Goal: Transaction & Acquisition: Purchase product/service

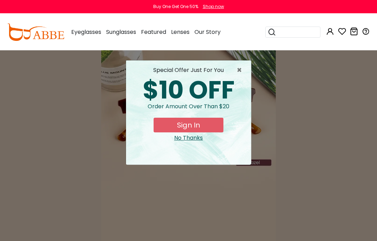
click at [237, 73] on span "×" at bounding box center [241, 70] width 9 height 8
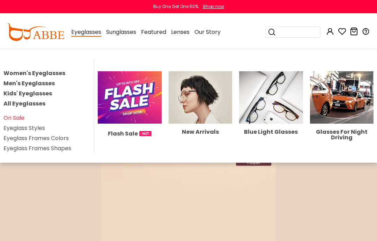
click at [40, 83] on link "Men's Eyeglasses" at bounding box center [28, 83] width 51 height 8
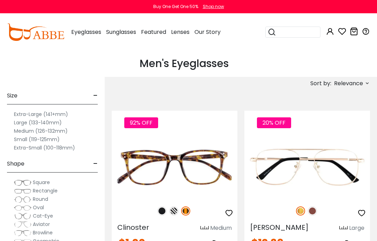
click at [52, 115] on label "Extra-Large (141+mm)" at bounding box center [41, 114] width 54 height 8
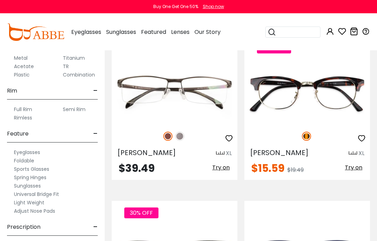
scroll to position [355, 0]
click at [23, 118] on label "Rimless" at bounding box center [23, 118] width 18 height 8
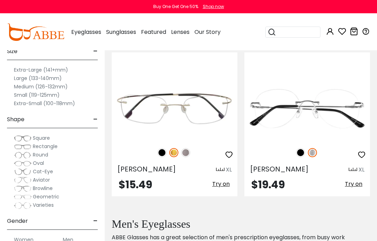
scroll to position [59, 0]
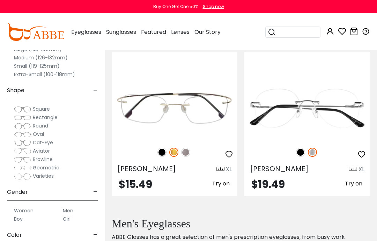
click at [159, 157] on div at bounding box center [175, 152] width 126 height 15
click at [162, 150] on img at bounding box center [161, 152] width 9 height 9
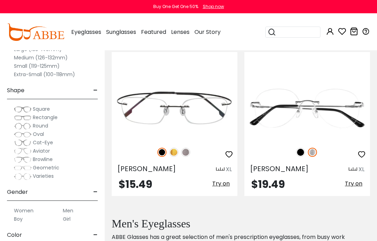
click at [0, 0] on img at bounding box center [0, 0] width 0 height 0
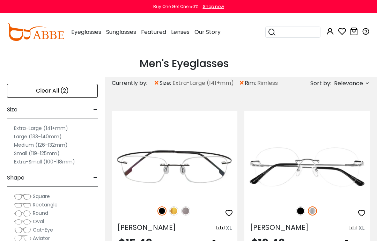
scroll to position [87, 0]
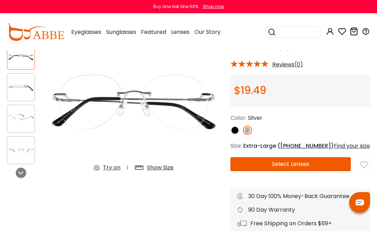
scroll to position [60, 0]
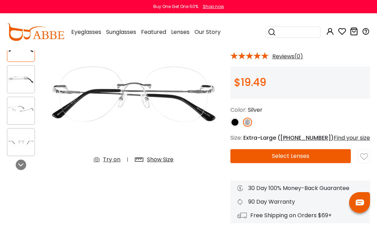
click at [182, 106] on img at bounding box center [133, 94] width 179 height 149
click at [15, 84] on img at bounding box center [20, 80] width 27 height 14
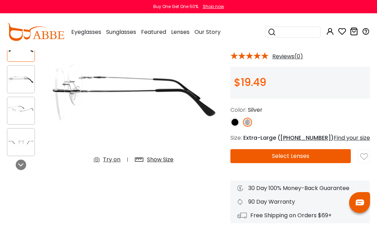
click at [18, 108] on img at bounding box center [20, 111] width 27 height 14
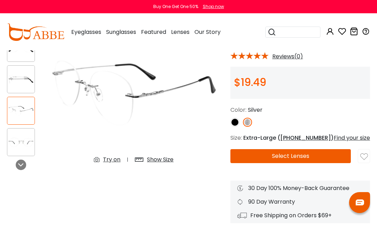
click at [25, 140] on img at bounding box center [20, 142] width 27 height 14
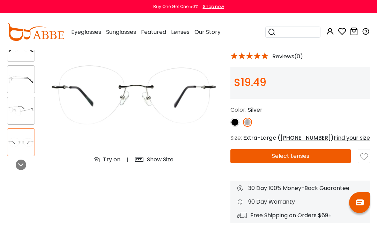
click at [19, 161] on div at bounding box center [21, 164] width 10 height 10
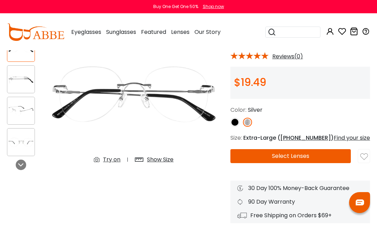
click at [22, 107] on img at bounding box center [20, 111] width 27 height 14
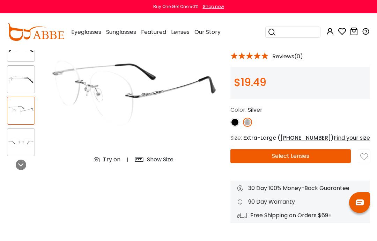
click at [18, 81] on img at bounding box center [20, 80] width 27 height 14
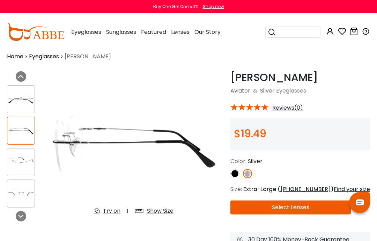
scroll to position [8, 0]
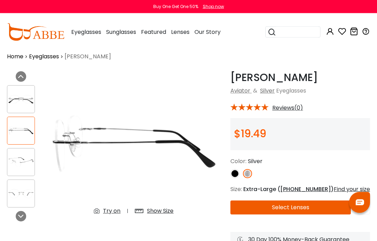
click at [20, 82] on div at bounding box center [22, 146] width 30 height 129
click at [21, 74] on icon at bounding box center [21, 77] width 6 height 6
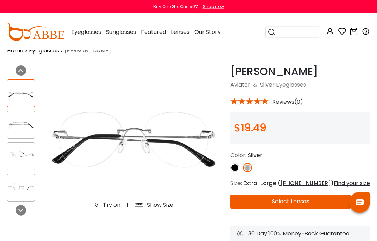
scroll to position [0, 0]
